Goal: Transaction & Acquisition: Purchase product/service

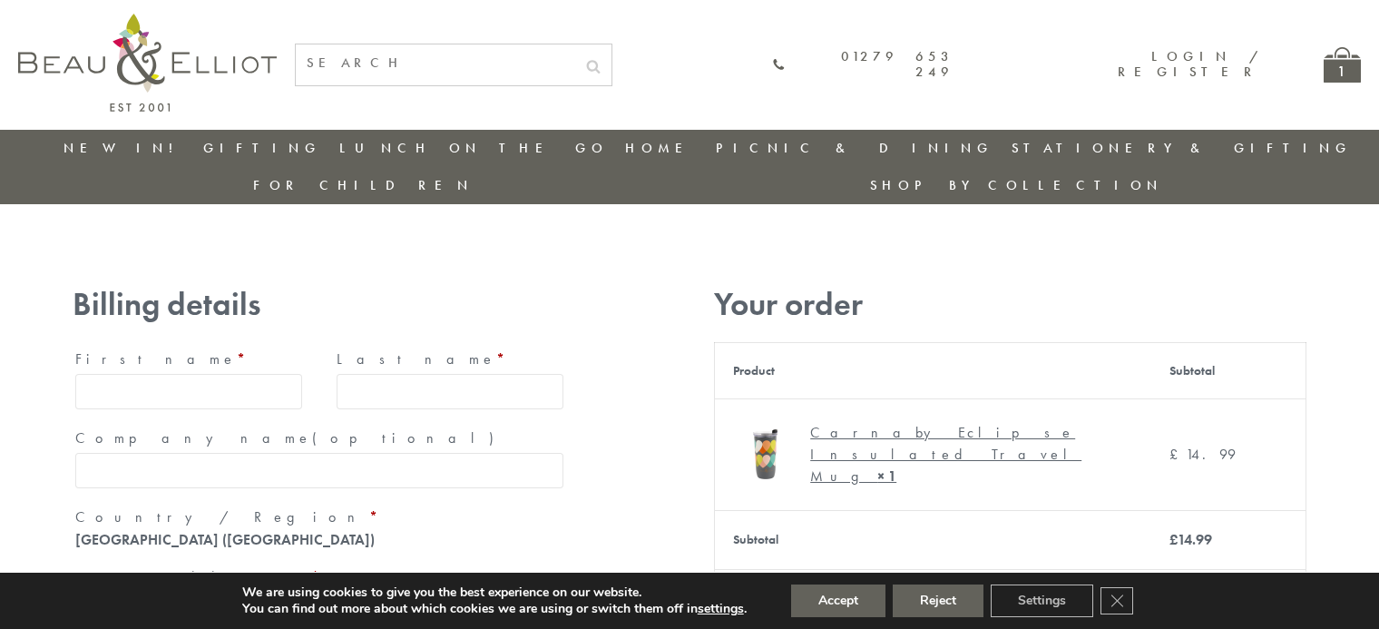
type input "[EMAIL_ADDRESS][DOMAIN_NAME]"
type input "[PERSON_NAME]"
type input "23, [GEOGRAPHIC_DATA], [GEOGRAPHIC_DATA]"
type input "[GEOGRAPHIC_DATA]"
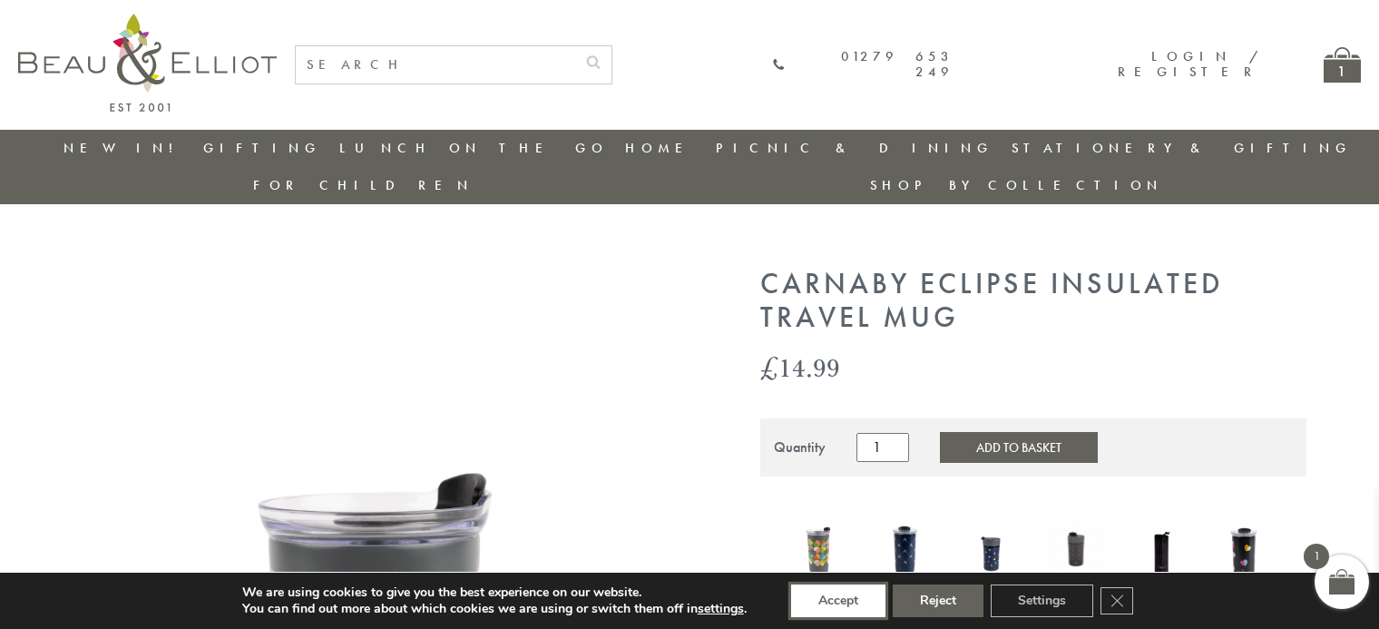
click at [839, 601] on button "Accept" at bounding box center [838, 600] width 94 height 33
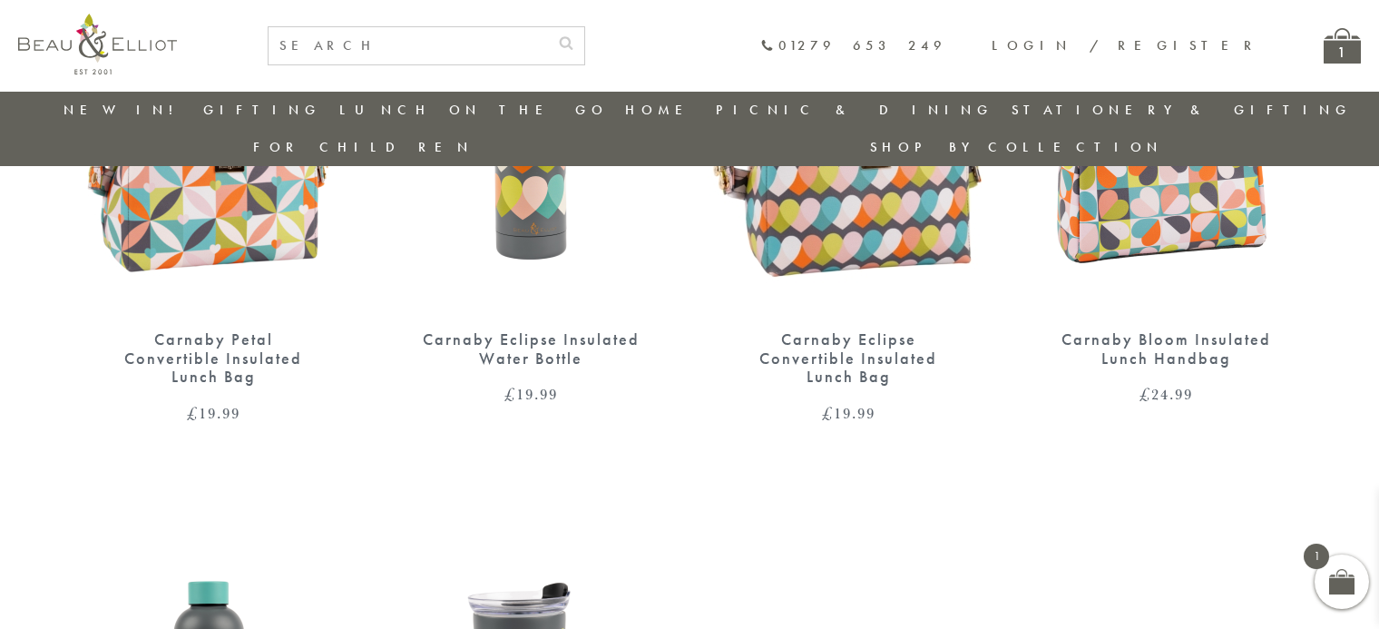
scroll to position [2037, 0]
